Goal: Navigation & Orientation: Find specific page/section

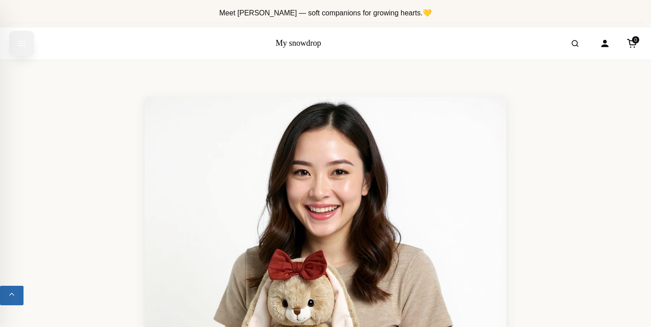
click at [22, 44] on icon "Open menu" at bounding box center [21, 43] width 9 height 16
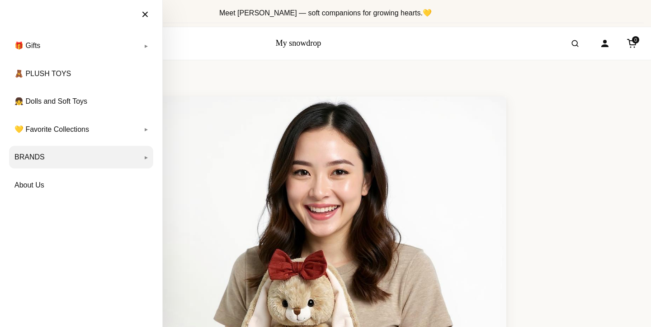
click at [43, 164] on link "BRANDS" at bounding box center [81, 157] width 144 height 23
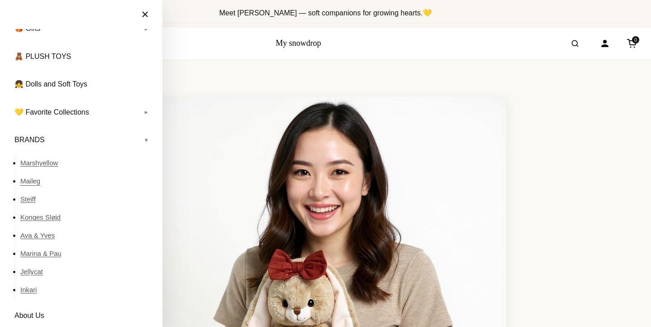
scroll to position [20, 0]
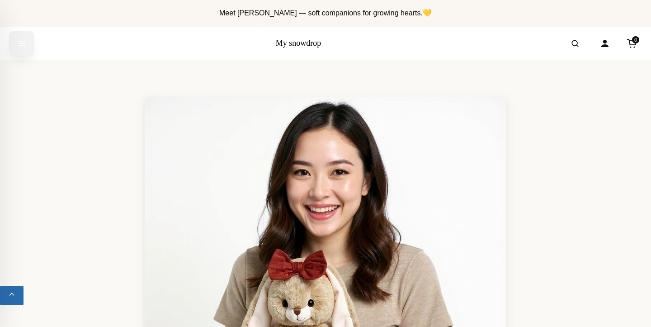
click at [27, 47] on button "Open menu" at bounding box center [21, 43] width 25 height 25
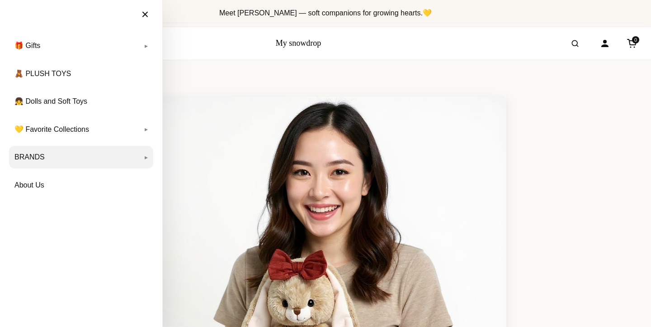
click at [47, 150] on link "BRANDS" at bounding box center [81, 157] width 144 height 23
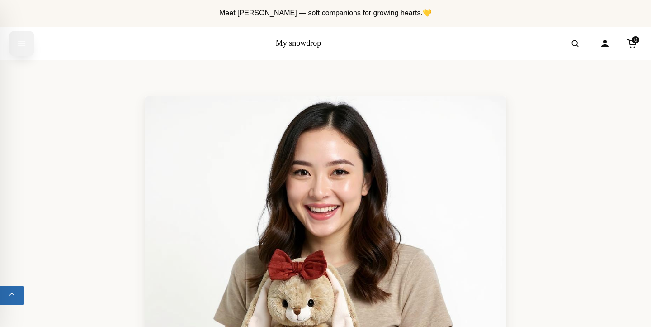
click at [24, 44] on icon "Open menu" at bounding box center [21, 43] width 9 height 16
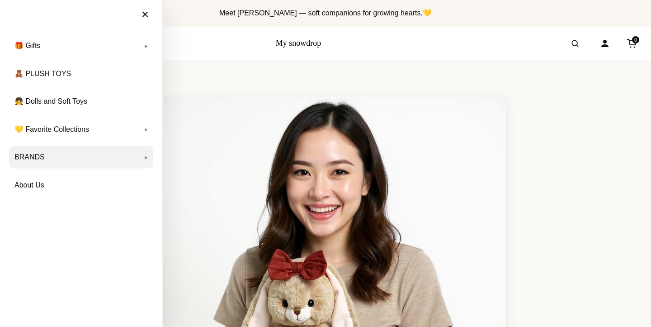
click at [35, 149] on link "BRANDS" at bounding box center [81, 157] width 144 height 23
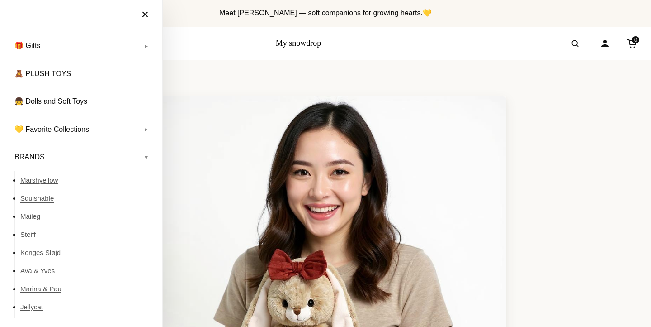
click at [36, 196] on link "Squishable" at bounding box center [86, 198] width 133 height 18
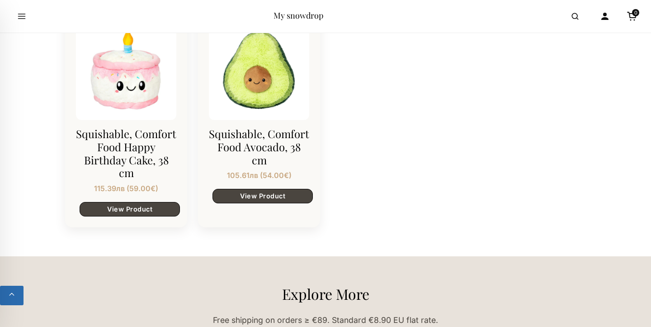
scroll to position [1506, 0]
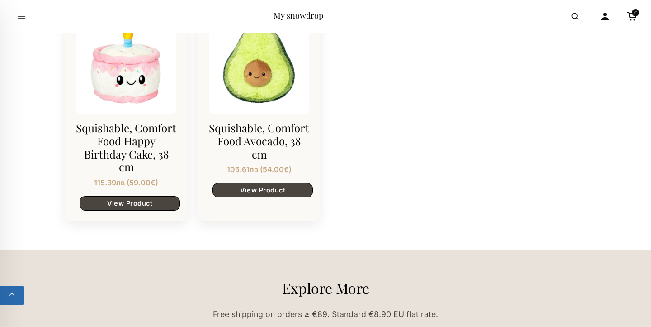
scroll to position [1512, 0]
